Goal: Task Accomplishment & Management: Use online tool/utility

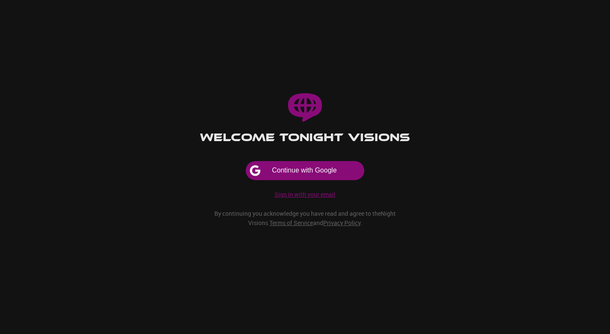
click at [289, 190] on p "Sign in with your email" at bounding box center [304, 194] width 61 height 8
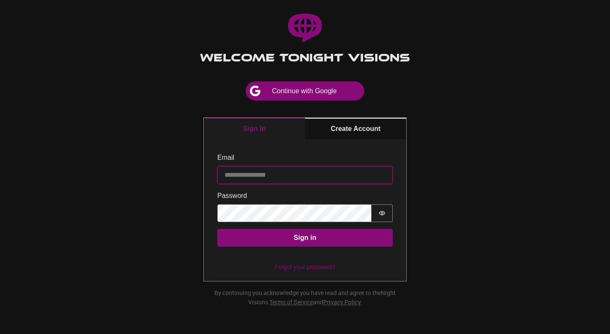
click at [305, 173] on input "Email" at bounding box center [304, 175] width 175 height 18
type input "**********"
click at [217, 229] on button "Sign in" at bounding box center [304, 238] width 175 height 18
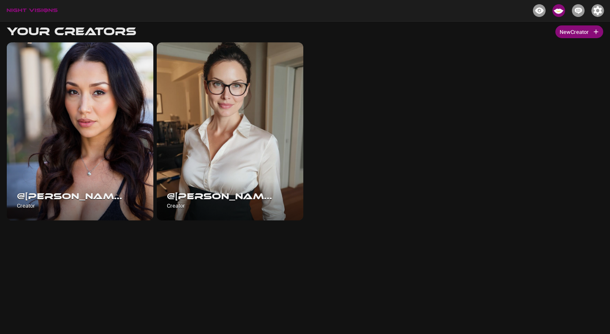
click at [545, 21] on body "Your Creators New Creator @Vicki Chase Creator @Miss Fawks Creator" at bounding box center [305, 188] width 610 height 334
click at [541, 14] on div "Projects" at bounding box center [539, 22] width 25 height 17
click at [540, 14] on div "Projects" at bounding box center [539, 22] width 25 height 17
click at [536, 7] on img "Projects" at bounding box center [539, 10] width 13 height 13
click at [538, 16] on div "Projects" at bounding box center [539, 22] width 25 height 17
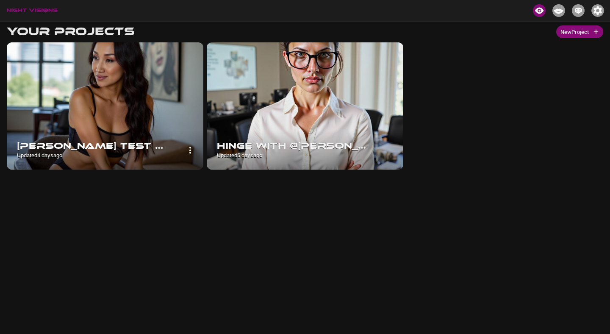
click at [113, 121] on img at bounding box center [105, 105] width 196 height 127
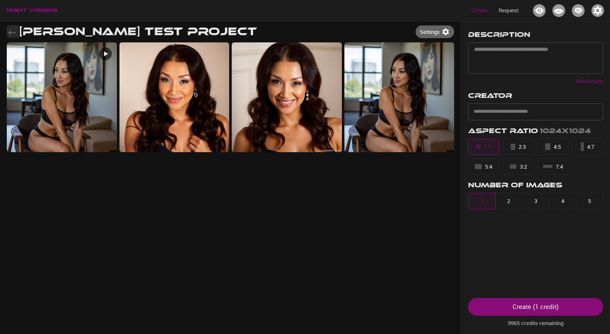
click at [9, 32] on icon "button" at bounding box center [12, 32] width 8 height 5
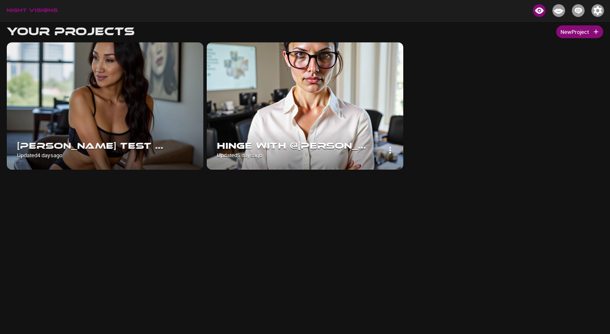
click at [306, 83] on img at bounding box center [305, 105] width 196 height 127
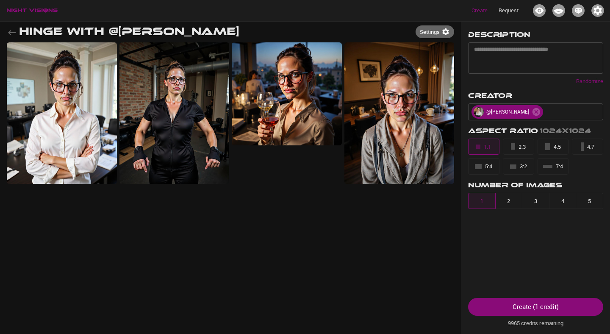
click at [9, 31] on icon "button" at bounding box center [12, 33] width 10 height 10
